Goal: Task Accomplishment & Management: Manage account settings

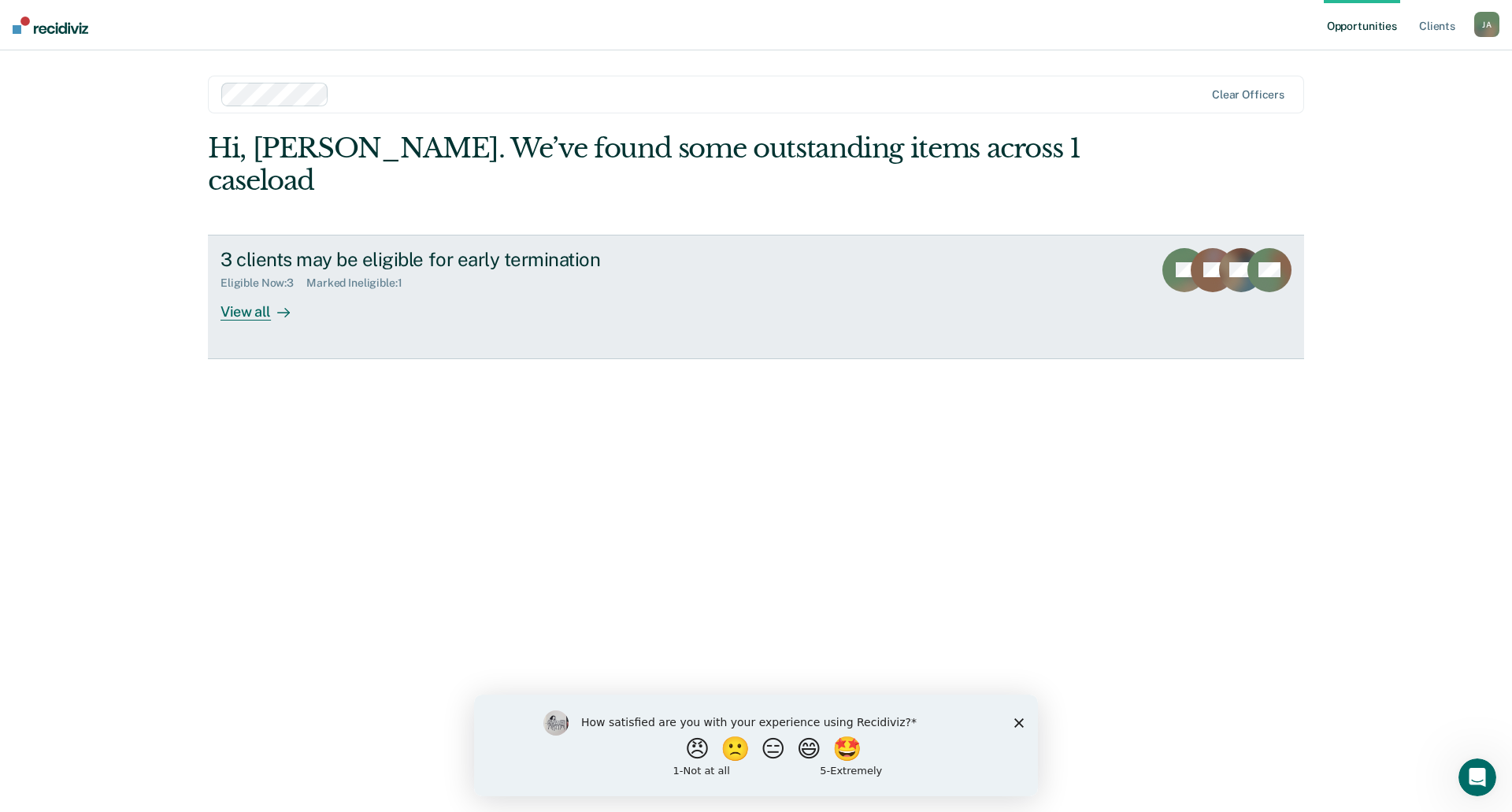
click at [259, 290] on div "View all" at bounding box center [265, 305] width 89 height 30
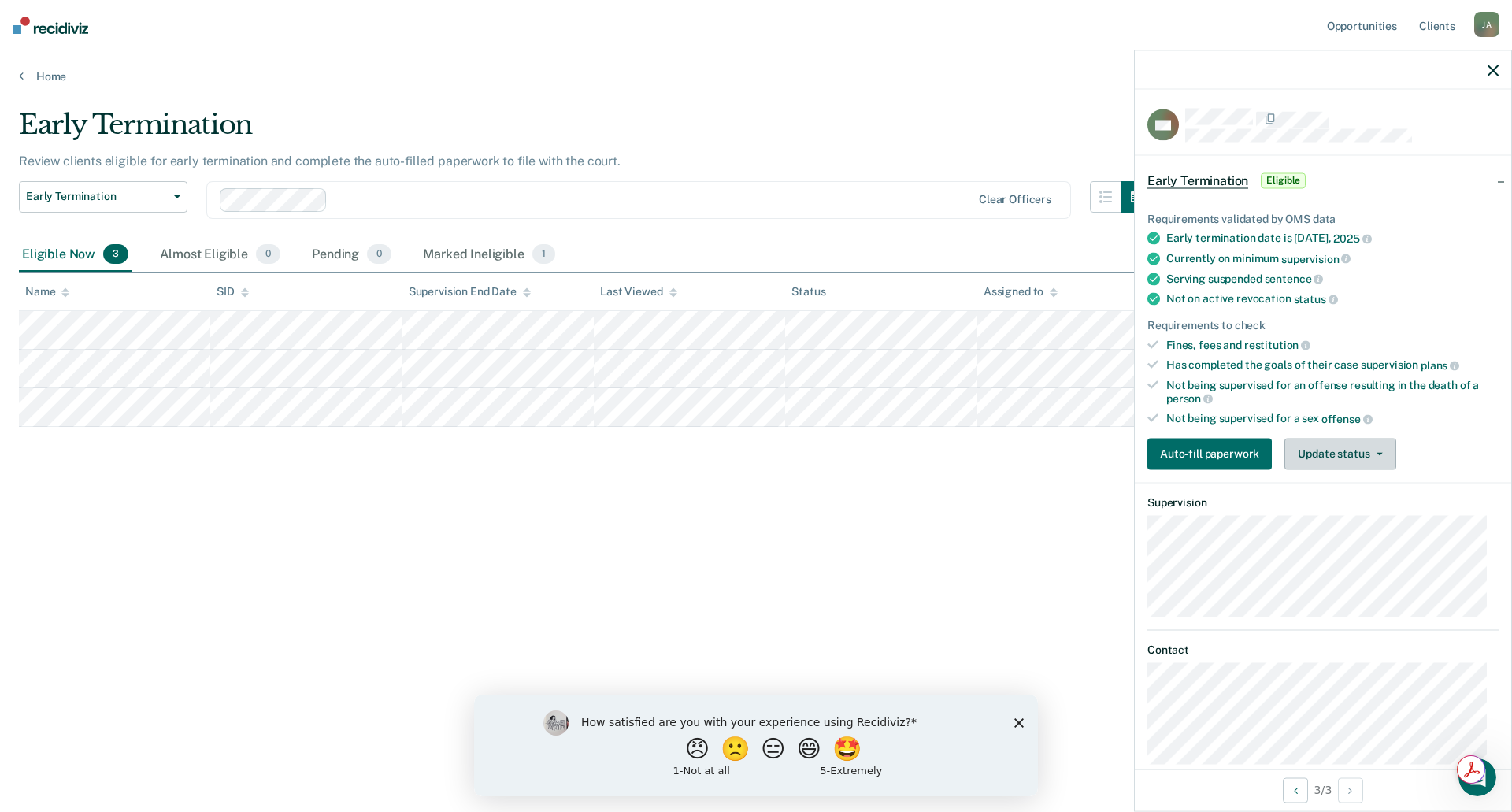
click at [1337, 449] on button "Update status" at bounding box center [1340, 453] width 111 height 31
click at [1322, 515] on button "Mark Ineligible" at bounding box center [1360, 517] width 152 height 25
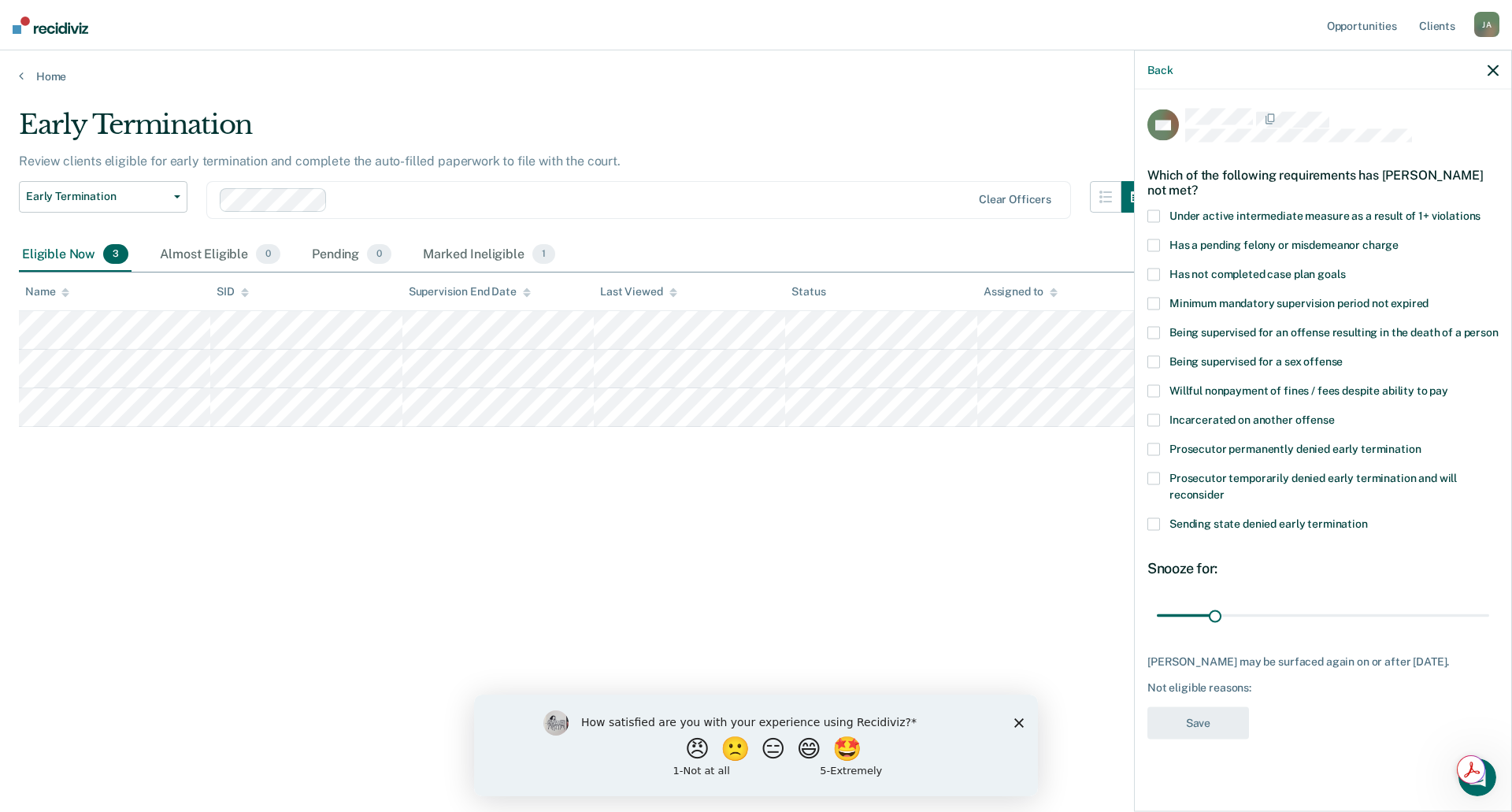
click at [1152, 268] on span at bounding box center [1154, 274] width 13 height 13
click at [1157, 356] on span at bounding box center [1154, 362] width 13 height 13
drag, startPoint x: 1215, startPoint y: 603, endPoint x: 1228, endPoint y: 599, distance: 13.6
click at [1228, 602] on input "range" at bounding box center [1323, 616] width 332 height 28
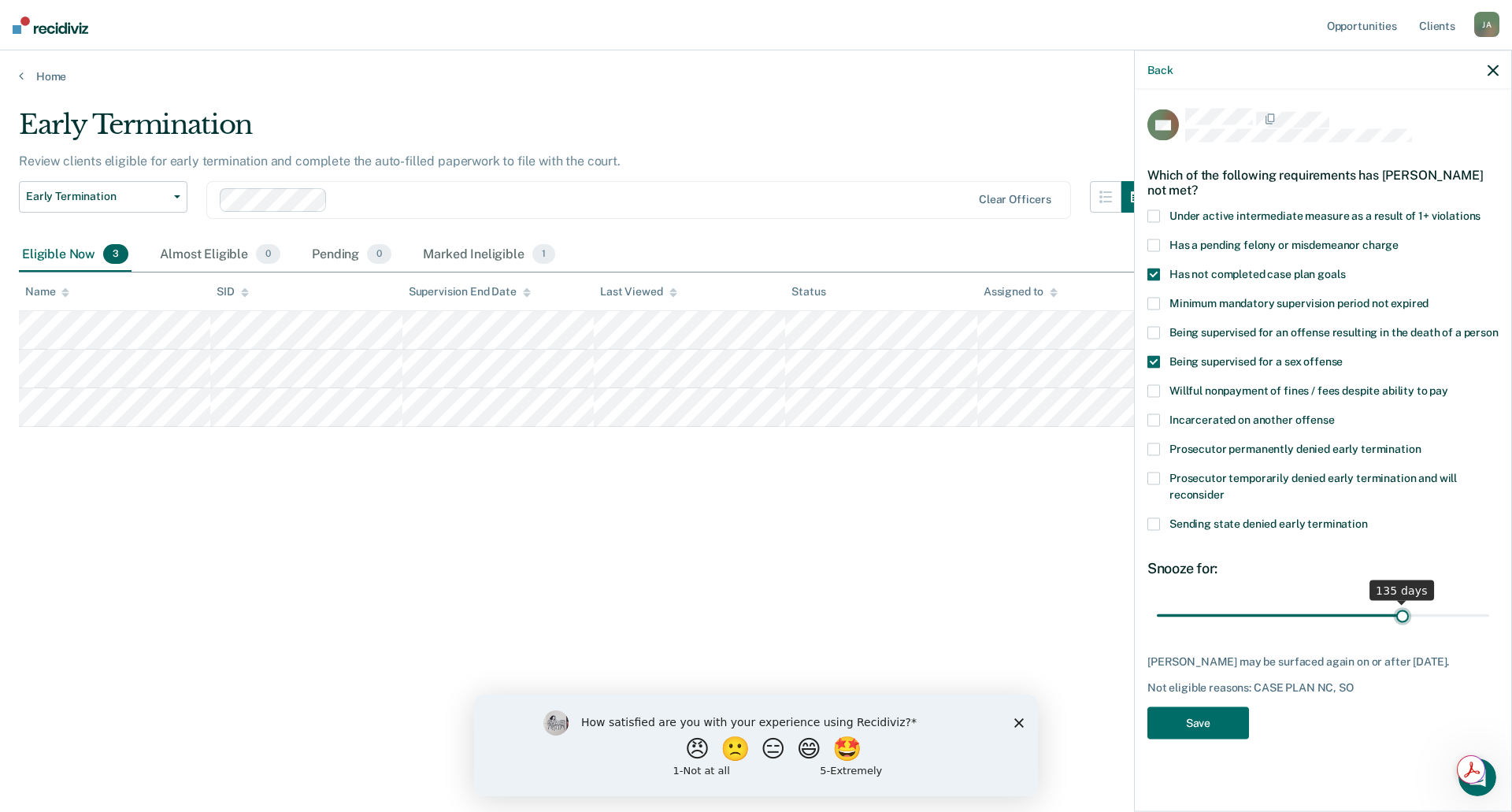
drag, startPoint x: 1228, startPoint y: 599, endPoint x: 1402, endPoint y: 591, distance: 174.2
type input "135"
click at [1402, 602] on input "range" at bounding box center [1323, 616] width 332 height 28
click at [1194, 708] on button "Save" at bounding box center [1198, 723] width 102 height 32
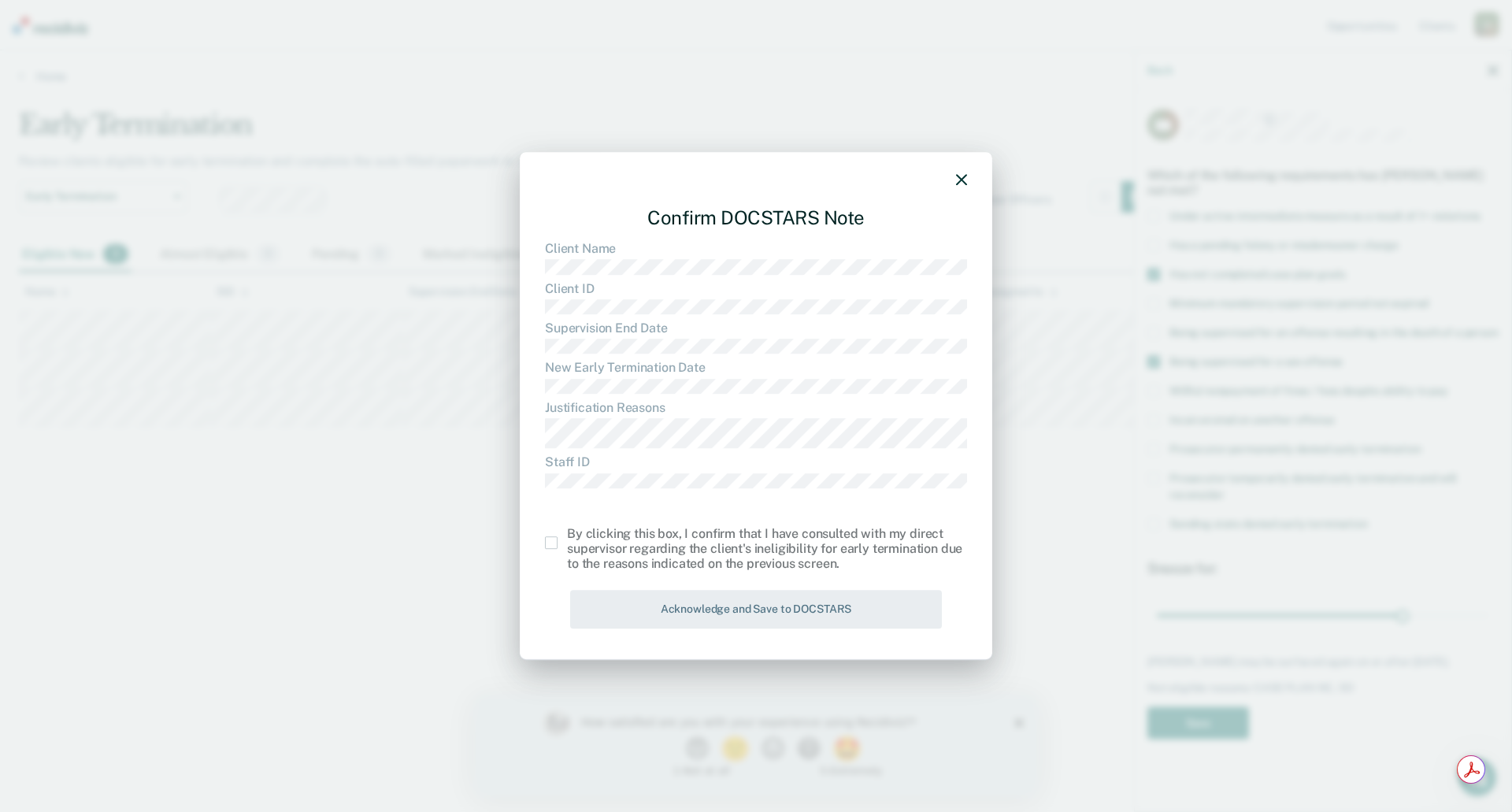
click at [554, 540] on span at bounding box center [551, 543] width 13 height 13
click at [567, 537] on input "checkbox" at bounding box center [567, 537] width 0 height 0
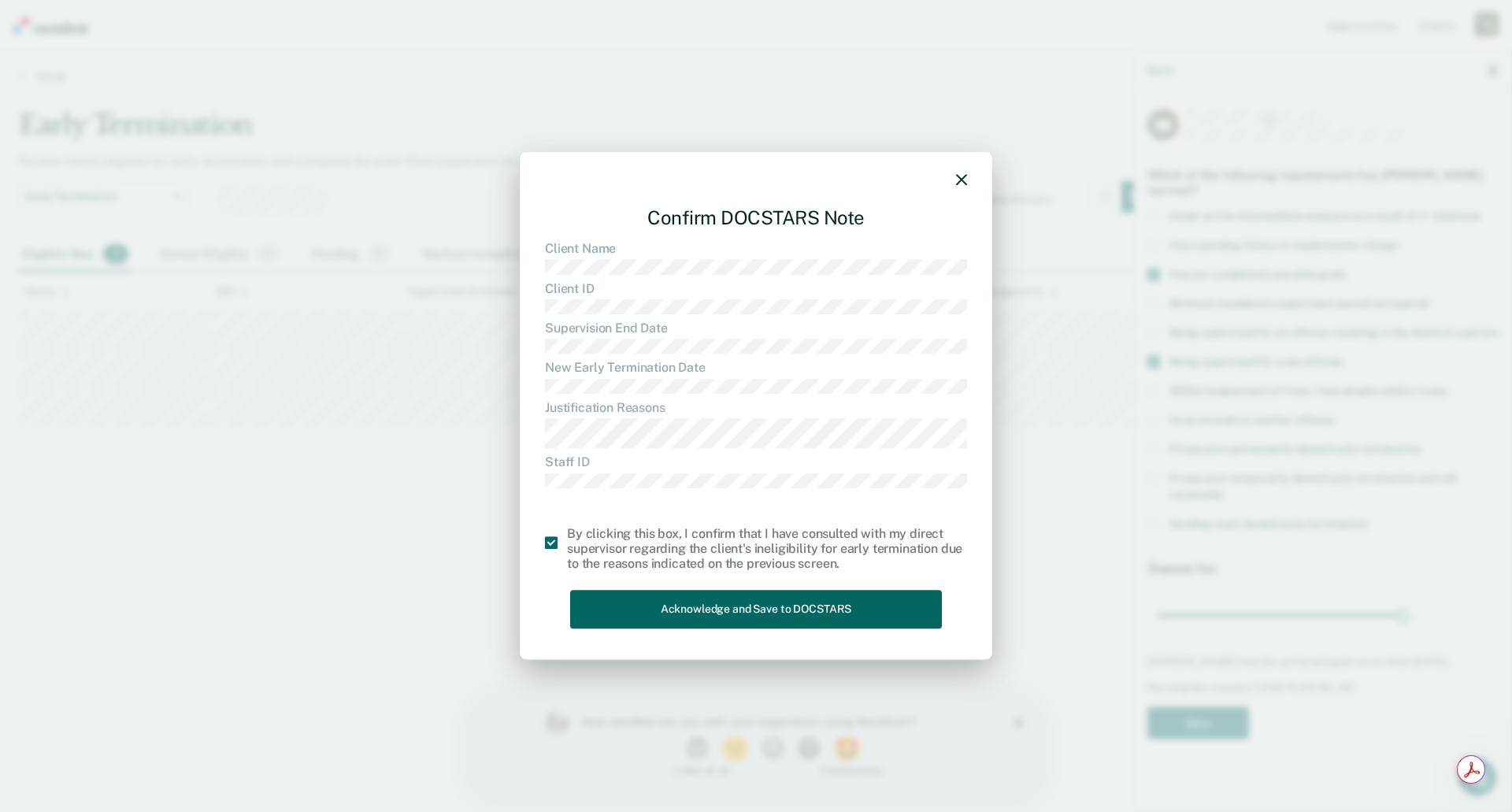
click at [786, 608] on button "Acknowledge and Save to DOCSTARS" at bounding box center [756, 610] width 371 height 38
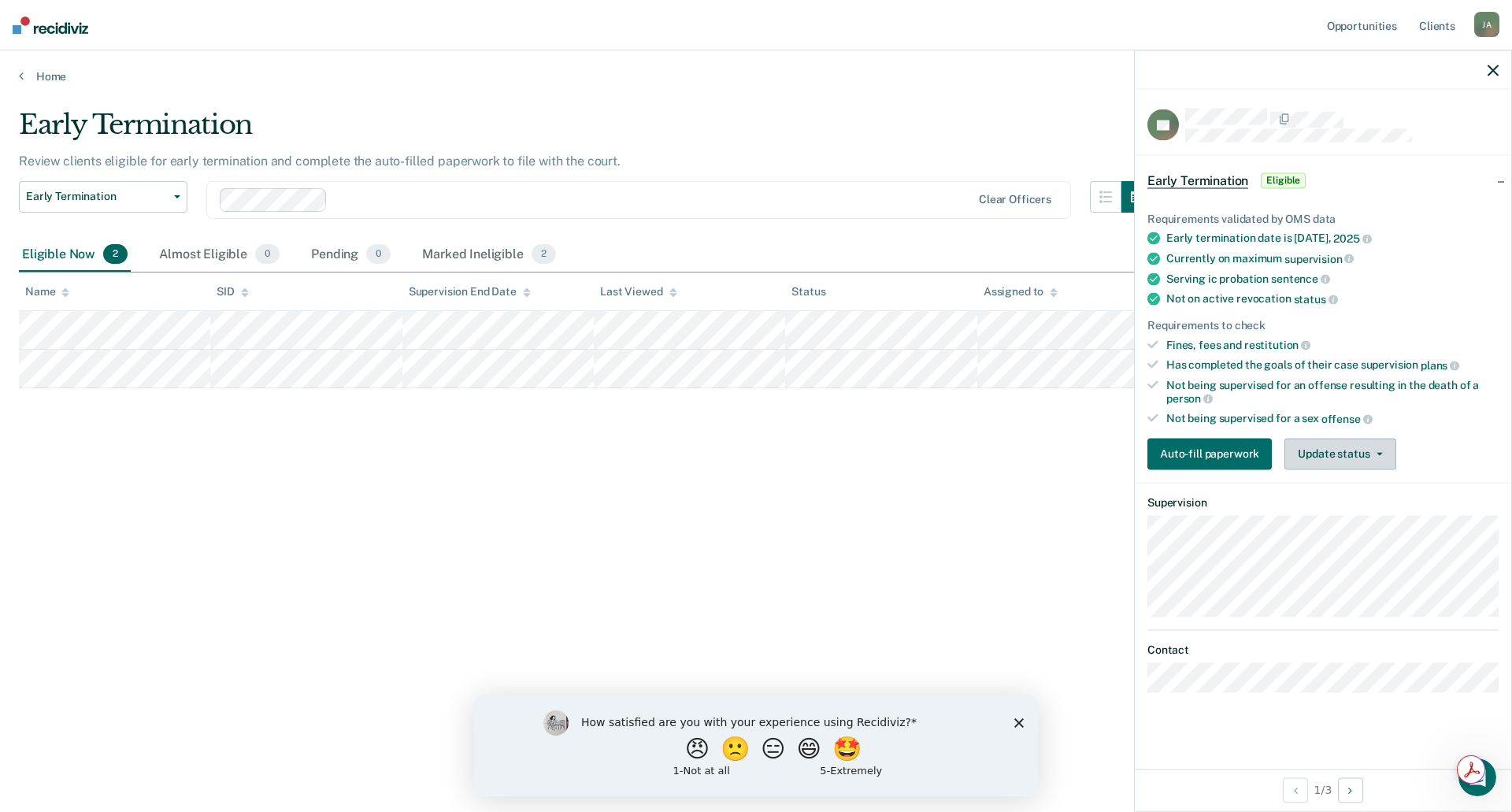
click at [1333, 455] on button "Update status" at bounding box center [1340, 453] width 111 height 31
click at [1325, 515] on button "Mark Ineligible" at bounding box center [1360, 517] width 152 height 25
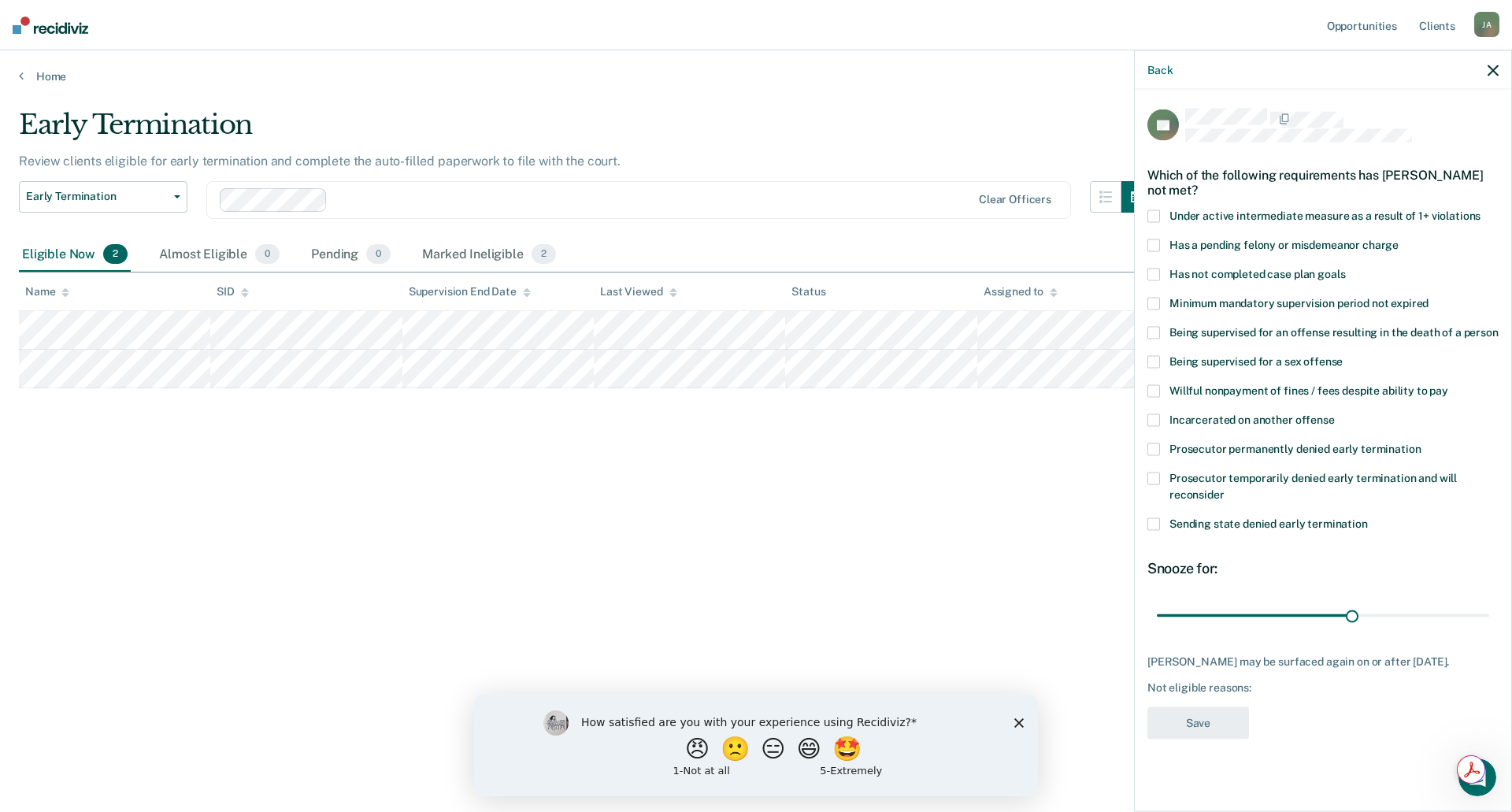
click at [1156, 271] on span at bounding box center [1154, 274] width 13 height 13
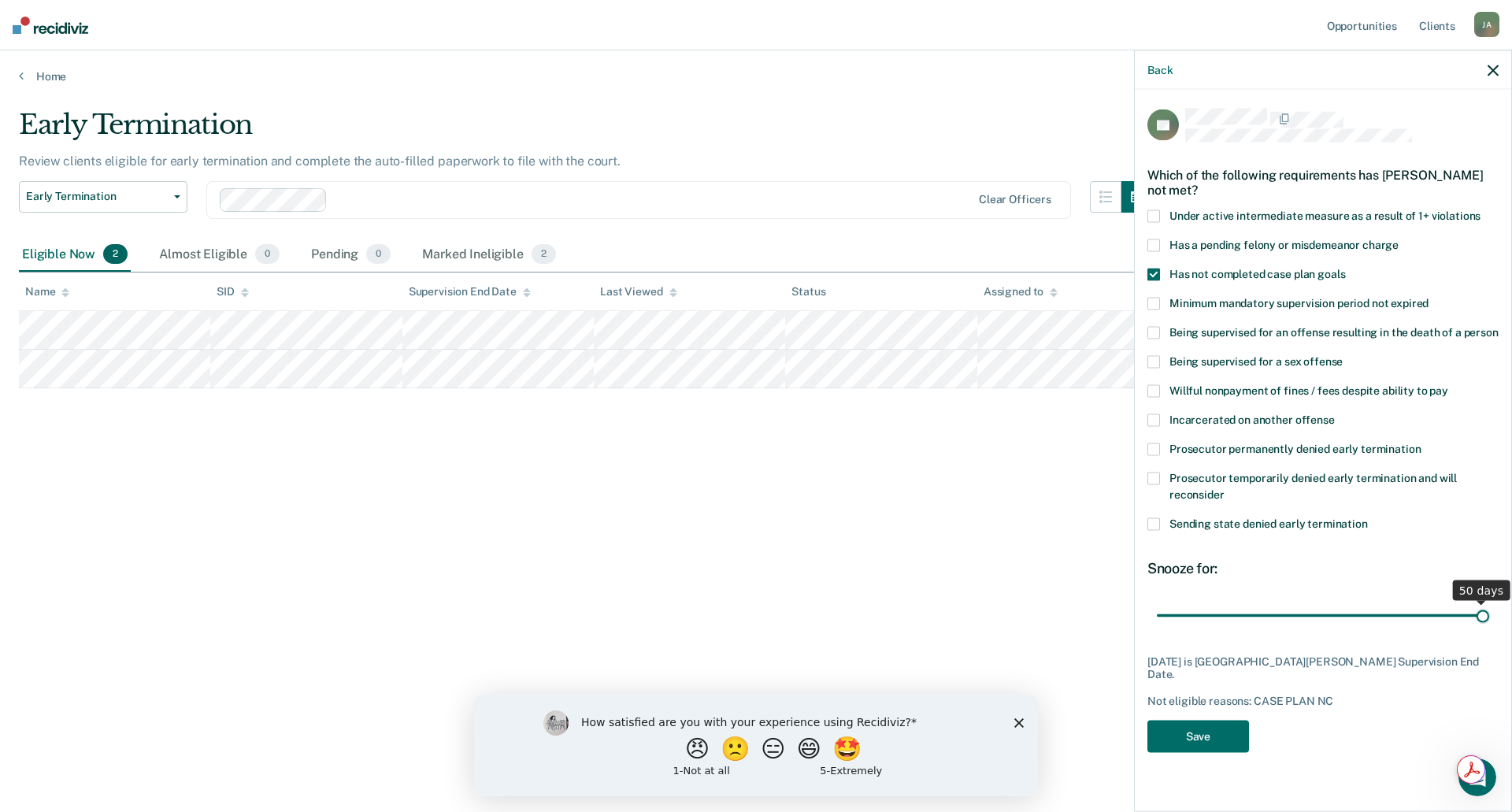
drag, startPoint x: 1351, startPoint y: 617, endPoint x: 1482, endPoint y: 599, distance: 132.2
type input "50"
click at [1482, 602] on input "range" at bounding box center [1323, 616] width 332 height 28
click at [1193, 723] on button "Save" at bounding box center [1198, 736] width 102 height 32
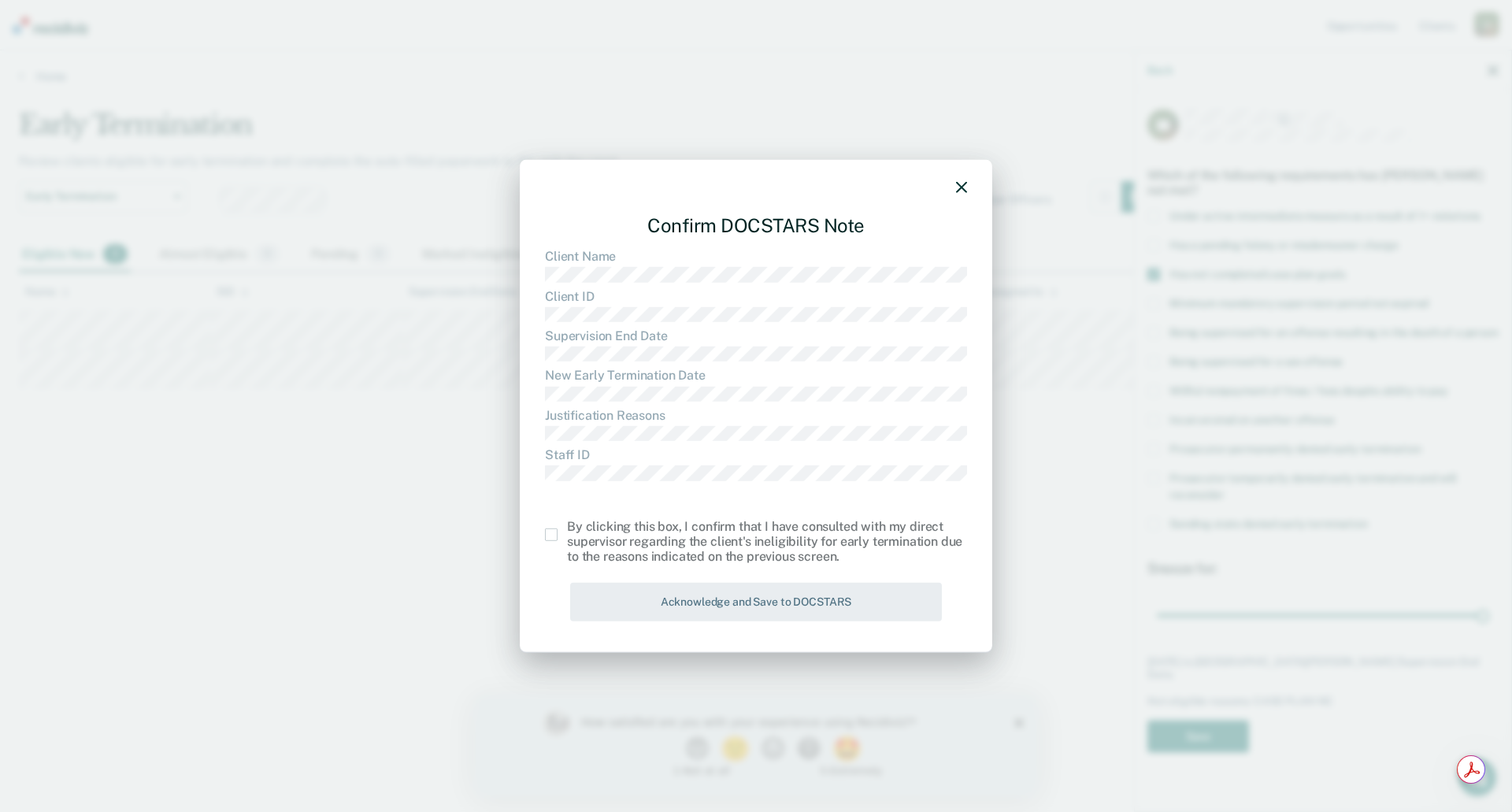
click at [549, 531] on span at bounding box center [551, 535] width 13 height 13
click at [567, 529] on input "checkbox" at bounding box center [567, 529] width 0 height 0
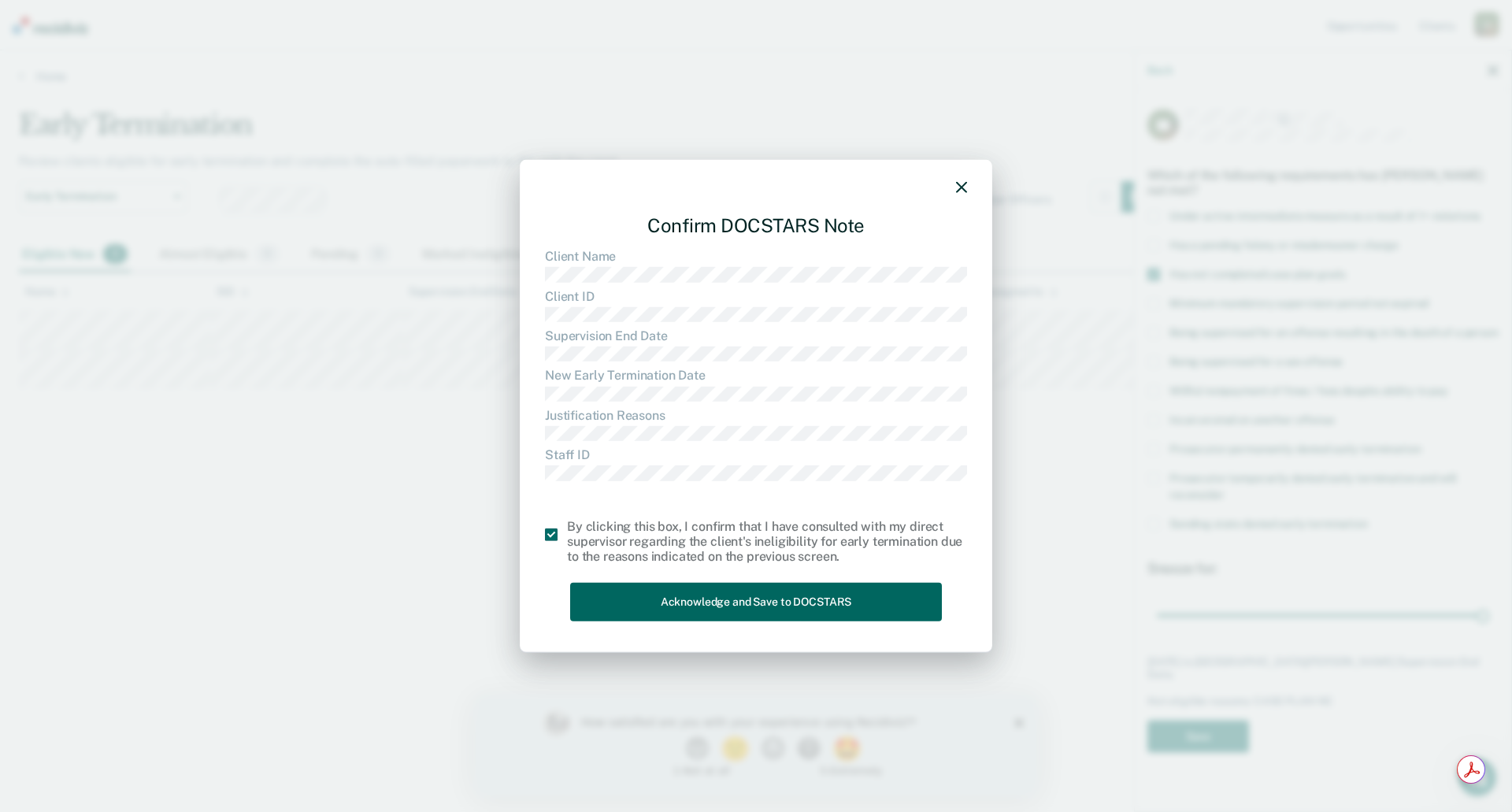
click at [718, 596] on button "Acknowledge and Save to DOCSTARS" at bounding box center [756, 602] width 371 height 38
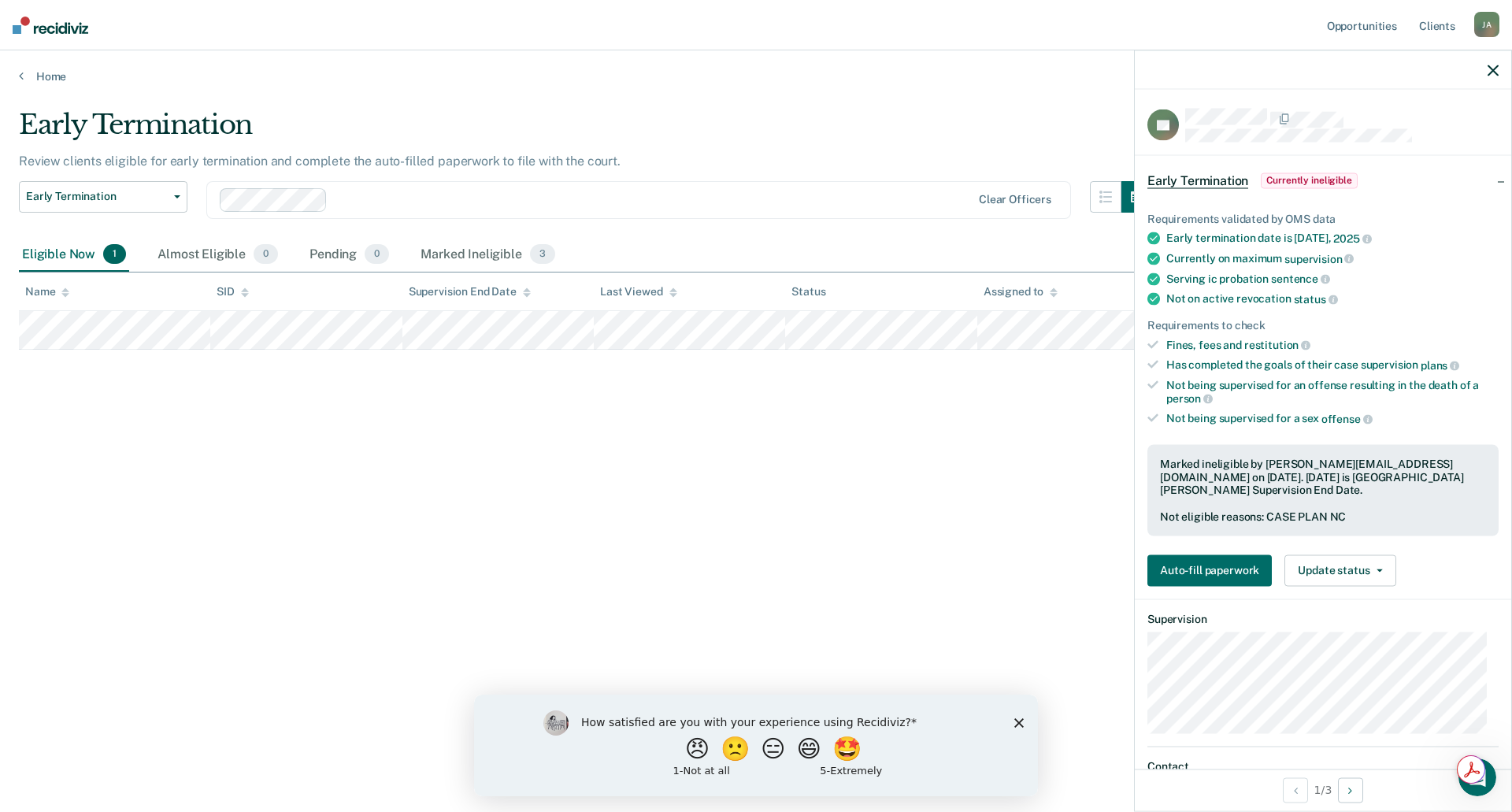
click at [1489, 23] on div "J A" at bounding box center [1487, 24] width 25 height 25
click at [1382, 100] on link "Log Out" at bounding box center [1423, 103] width 127 height 13
